Goal: Task Accomplishment & Management: Use online tool/utility

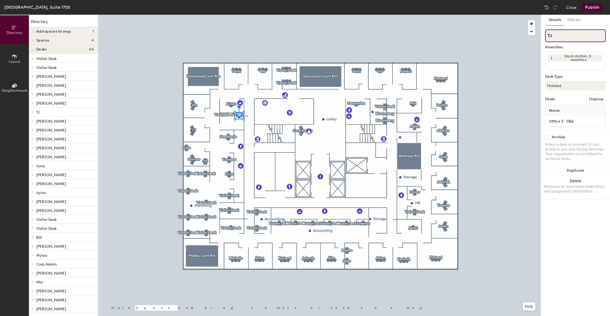
click at [572, 35] on input "TJ" at bounding box center [575, 35] width 61 height 13
click at [558, 41] on input "TJ" at bounding box center [575, 35] width 61 height 13
type input "T"
type input "HR"
click at [590, 229] on div "Details Policies HR Amenities 1 Dock station, 2-monitors Desk Type Hoteled Desk…" at bounding box center [575, 165] width 69 height 301
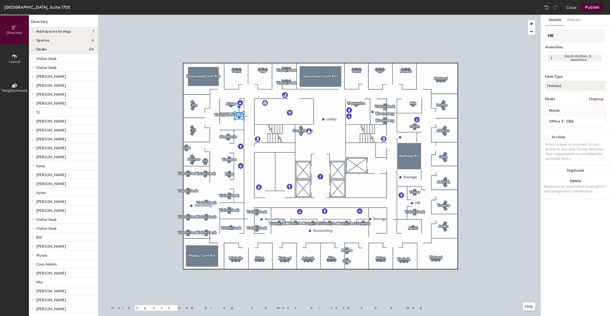
click at [597, 9] on button "Publish" at bounding box center [592, 7] width 21 height 8
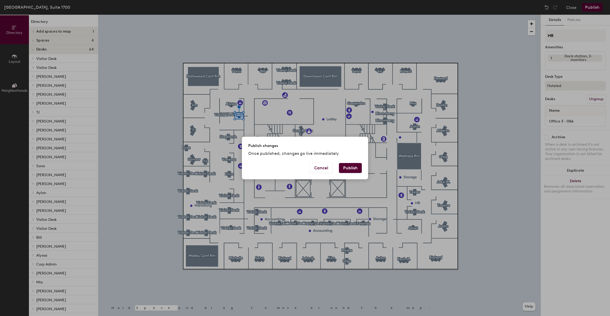
click at [356, 166] on button "Publish" at bounding box center [350, 168] width 23 height 10
